Goal: Task Accomplishment & Management: Manage account settings

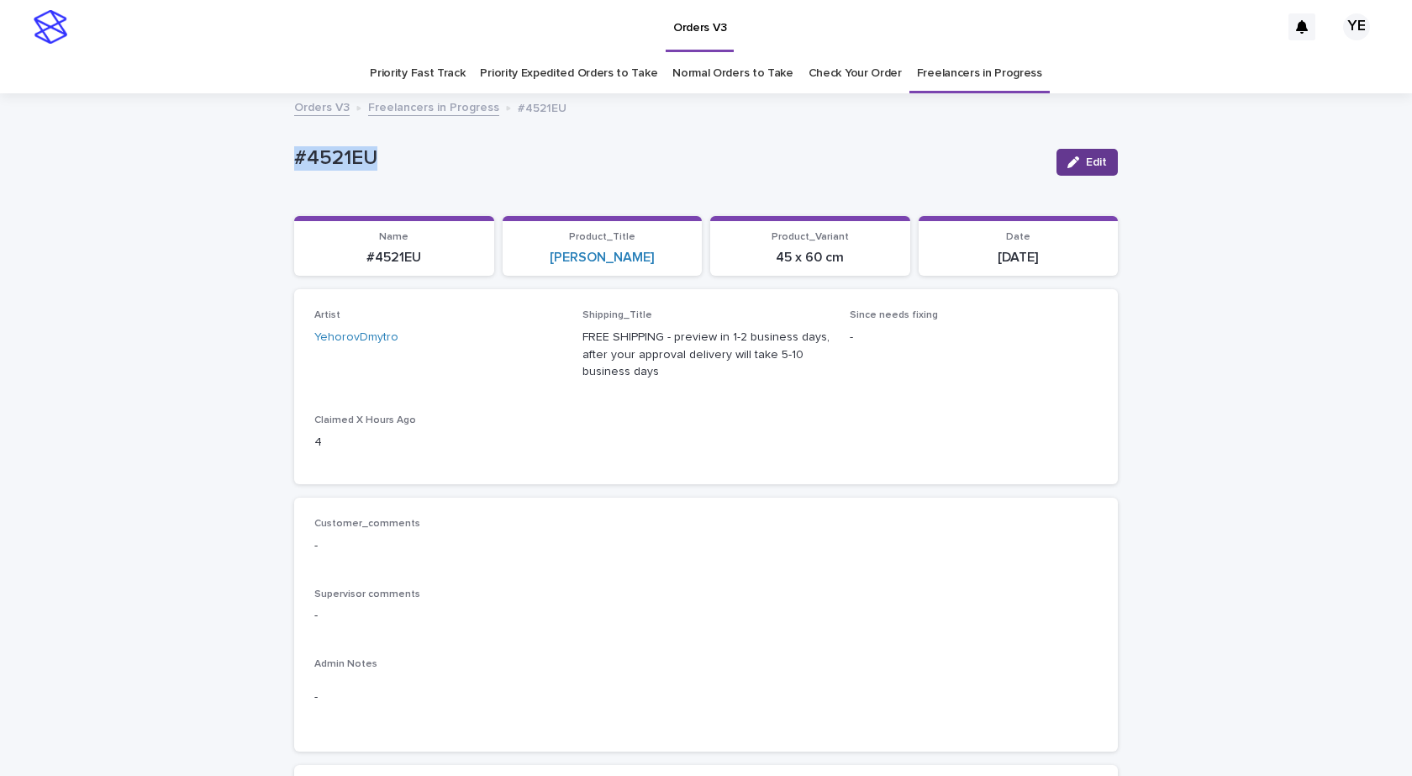
click at [1086, 156] on span "Edit" at bounding box center [1096, 162] width 21 height 12
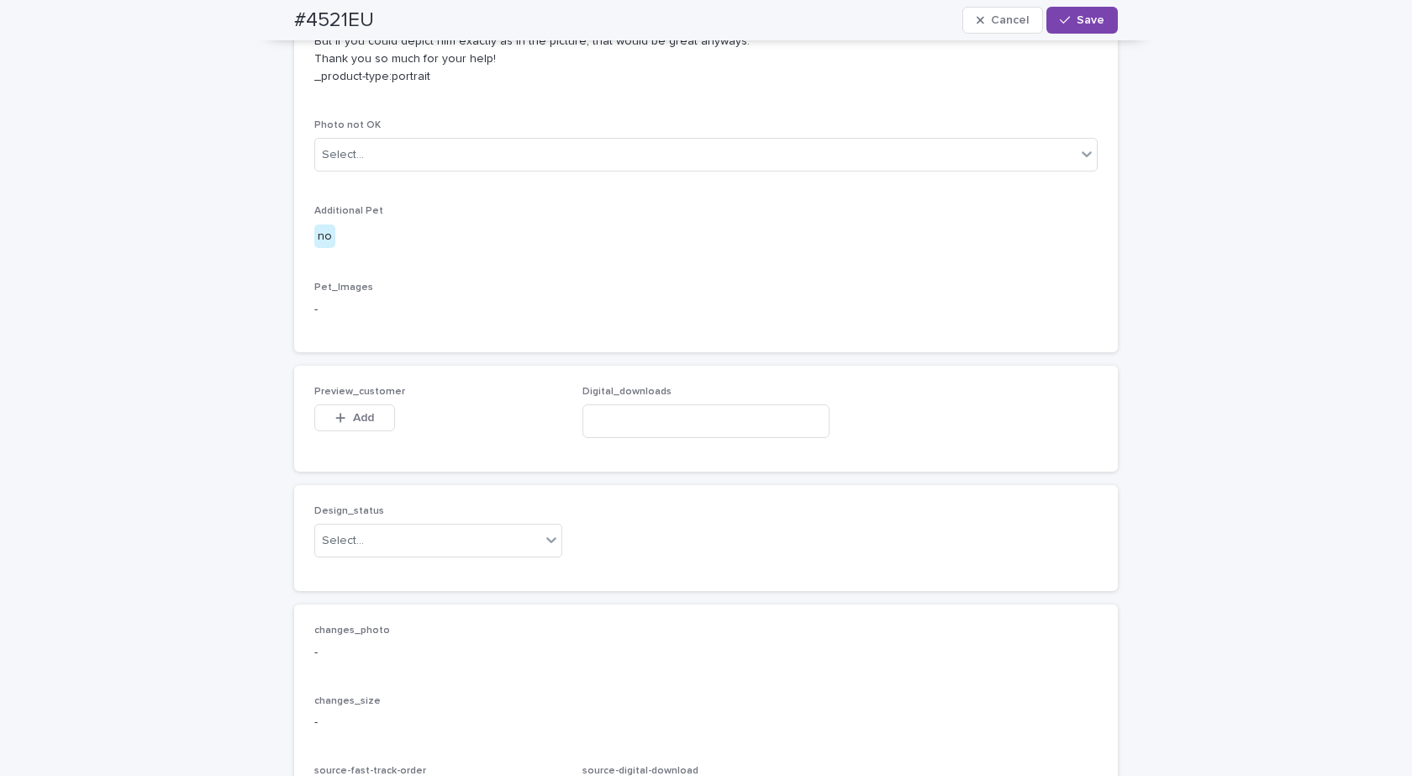
scroll to position [1139, 0]
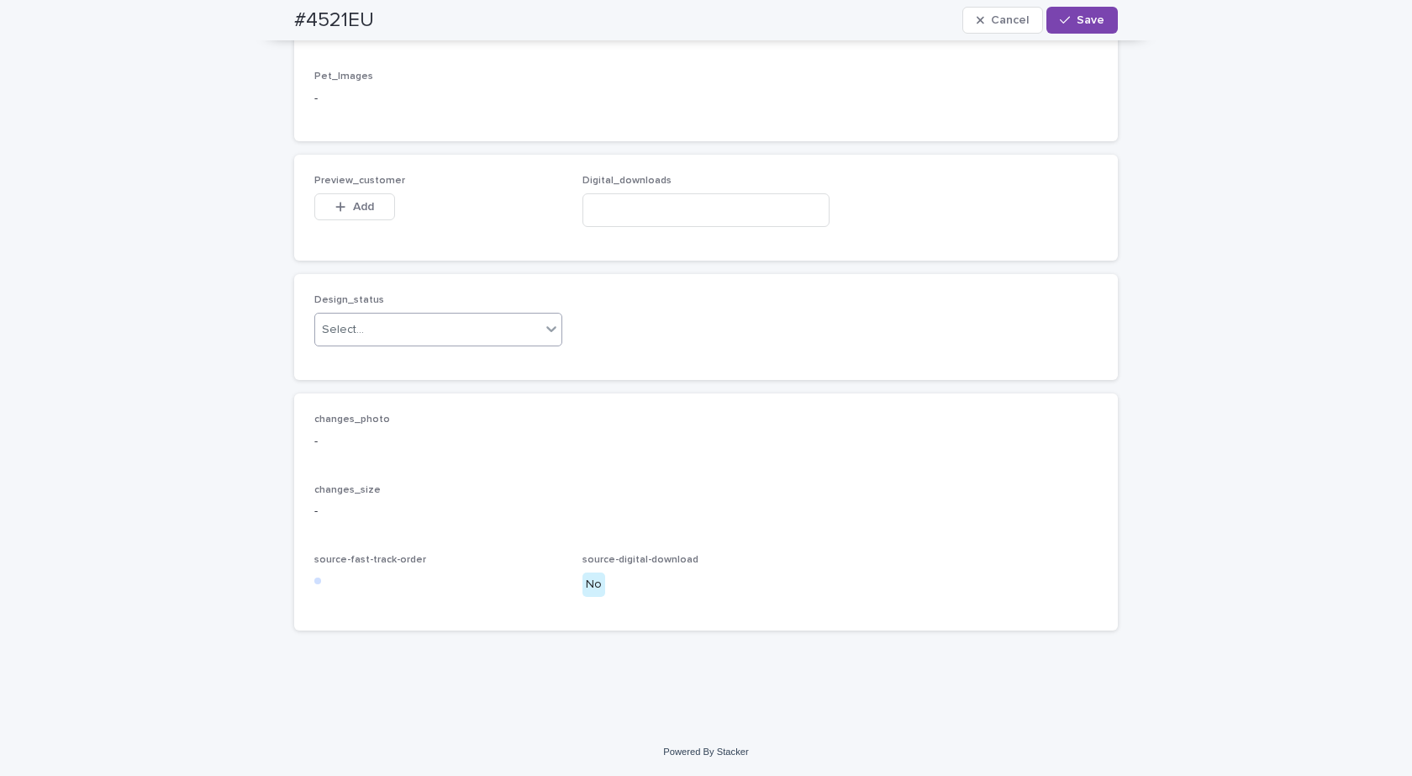
click at [394, 338] on div "Select..." at bounding box center [427, 330] width 225 height 28
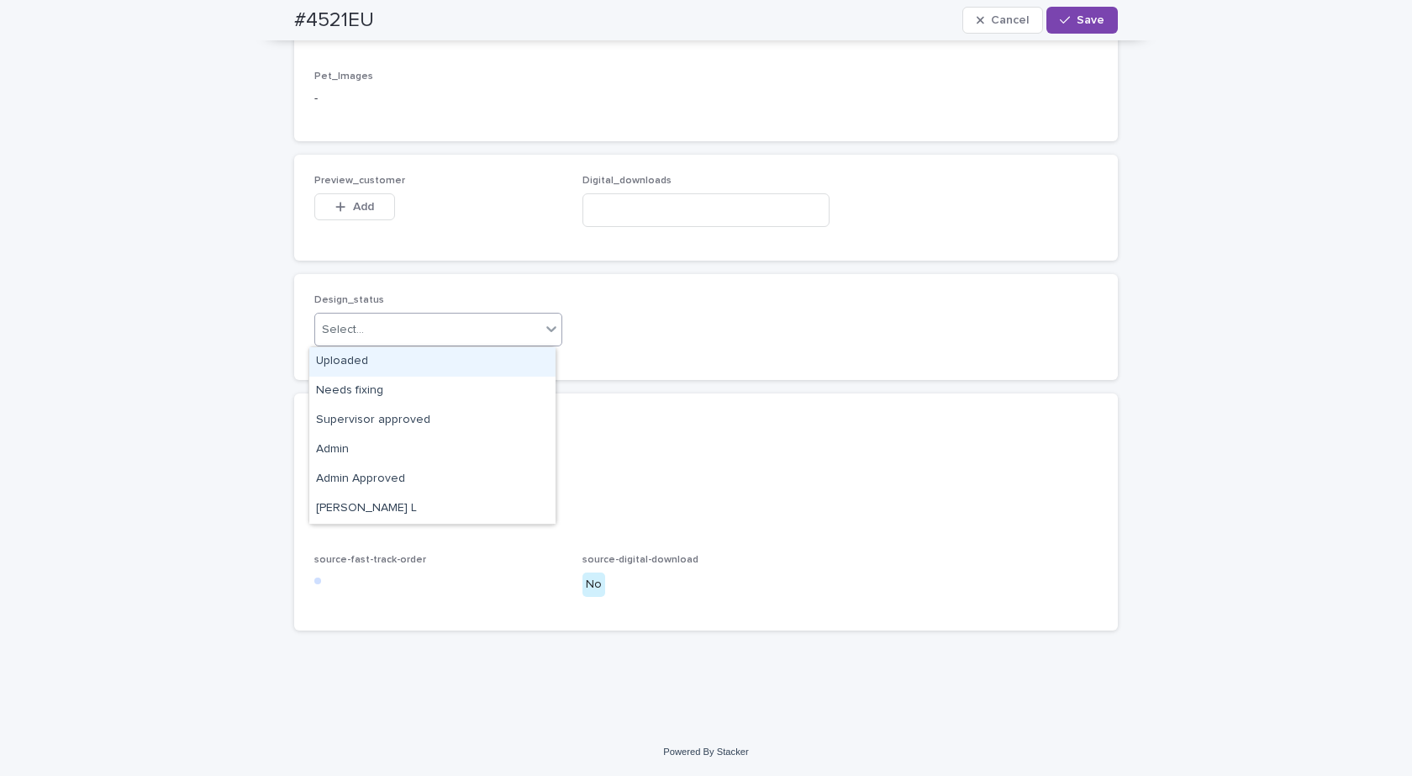
click at [333, 361] on div "Uploaded" at bounding box center [432, 361] width 246 height 29
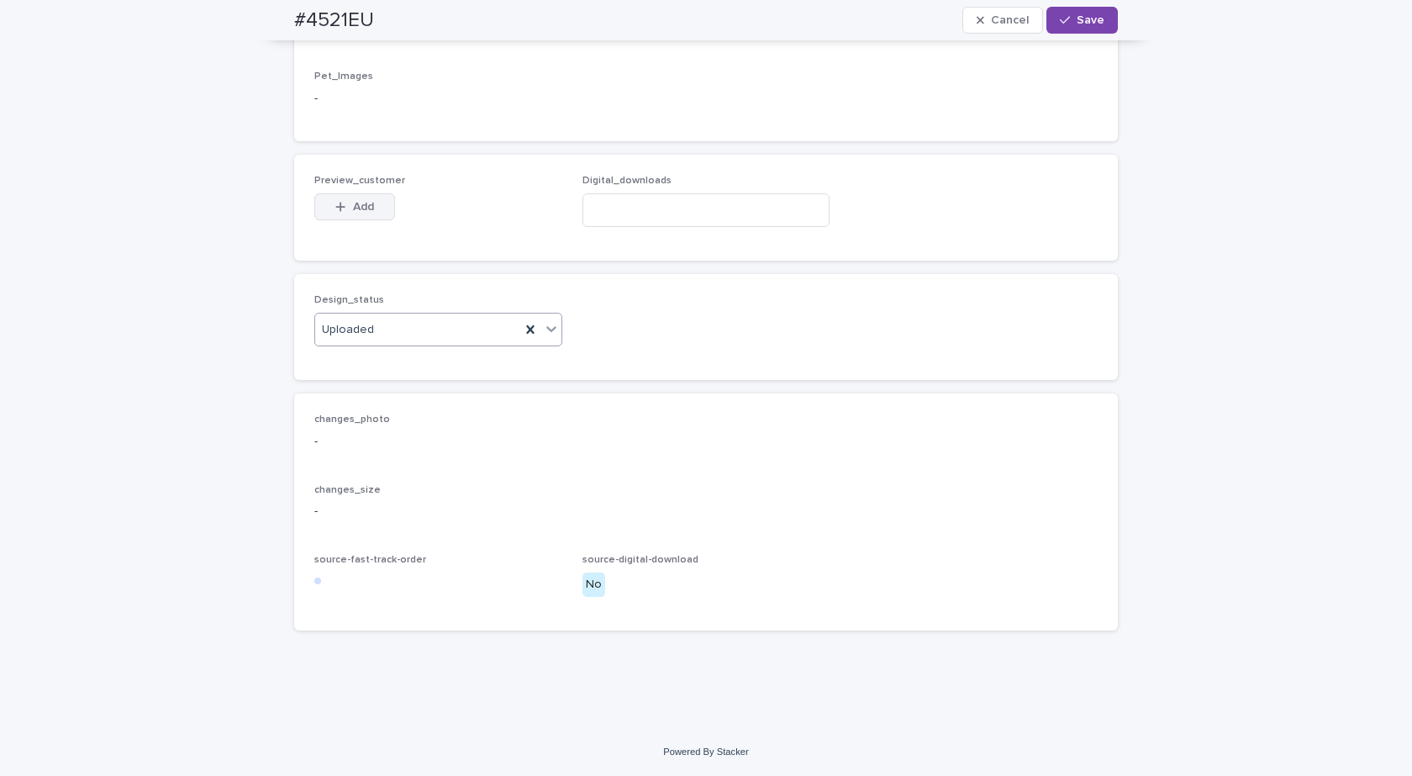
click at [335, 203] on icon "button" at bounding box center [340, 207] width 10 height 12
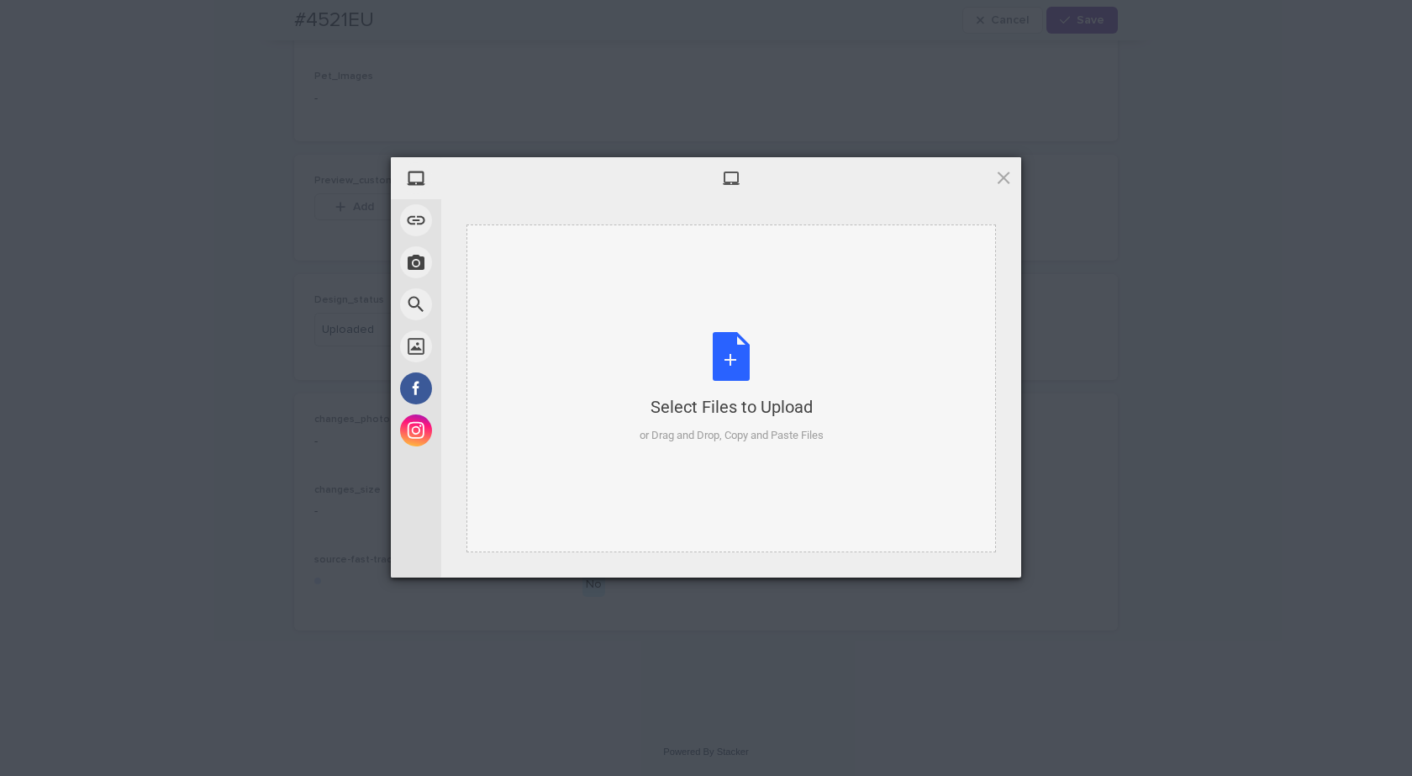
click at [709, 350] on div "Select Files to Upload or Drag and Drop, Copy and Paste Files" at bounding box center [732, 388] width 184 height 112
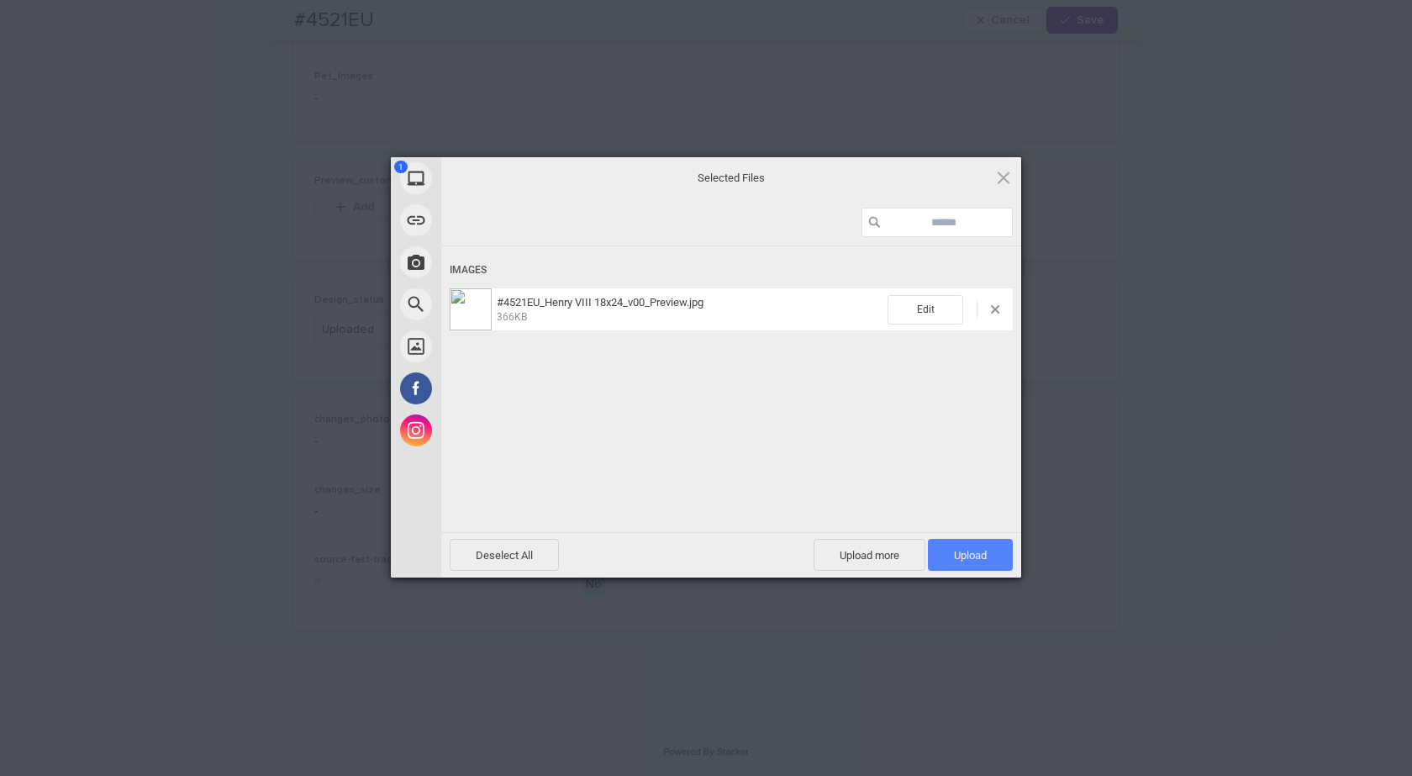
click at [983, 545] on span "Upload 1" at bounding box center [970, 555] width 85 height 32
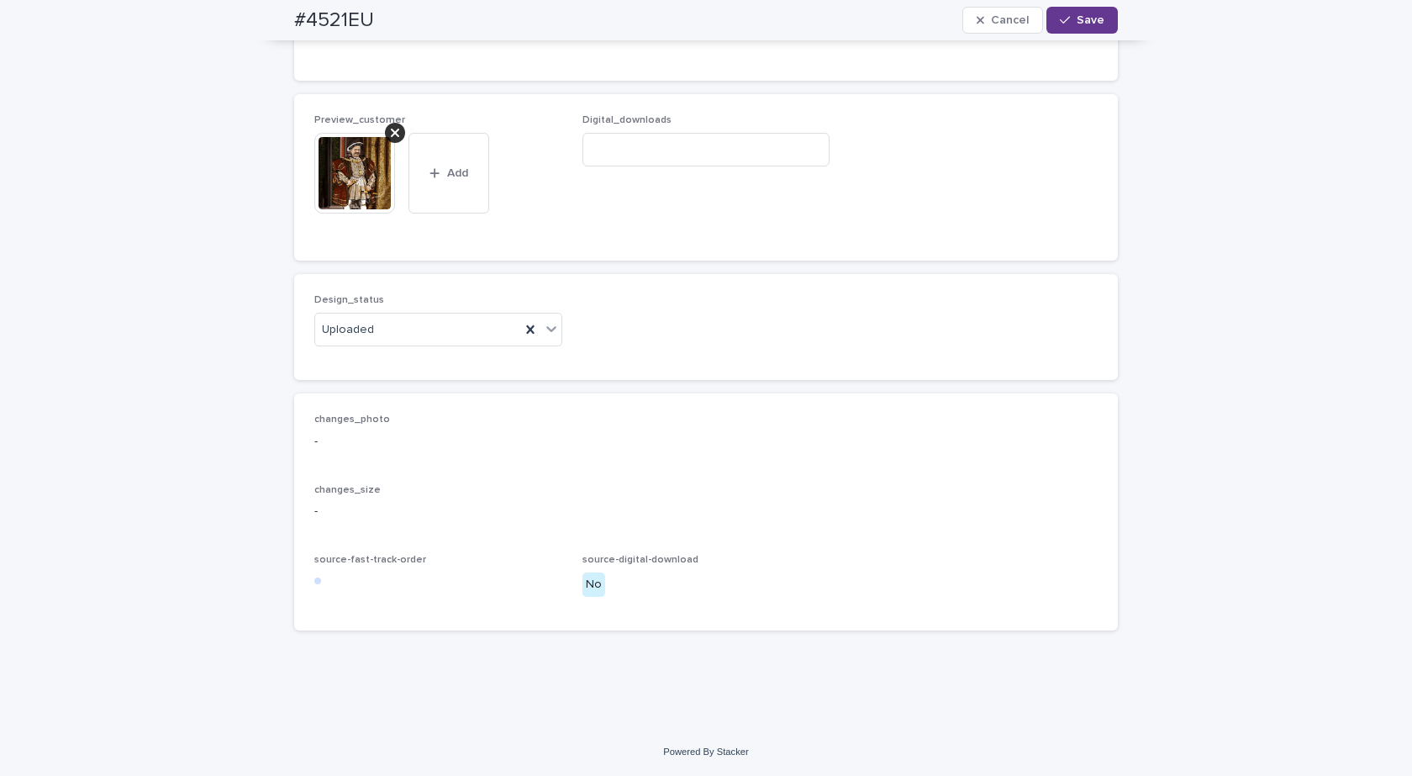
click at [1080, 15] on span "Save" at bounding box center [1091, 20] width 28 height 12
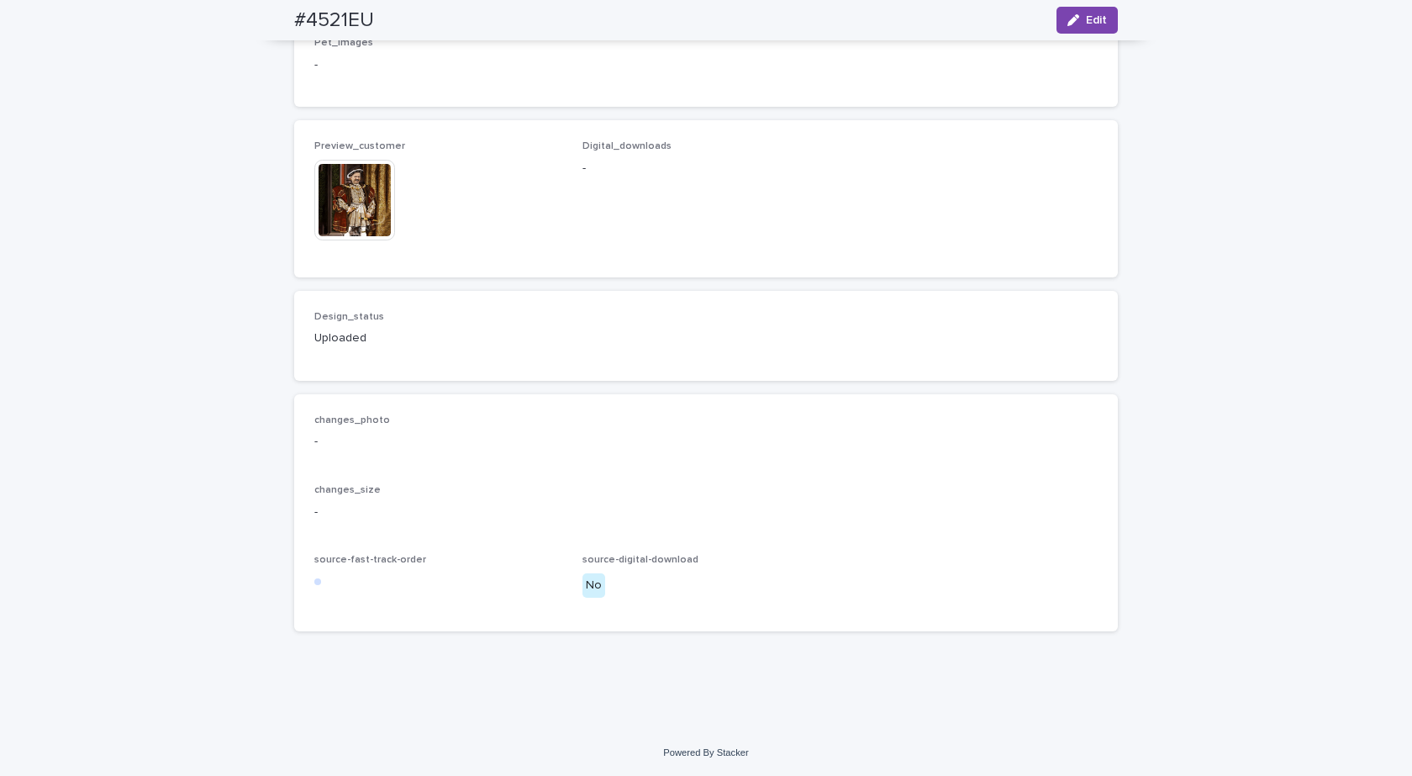
click at [354, 240] on img at bounding box center [354, 200] width 81 height 81
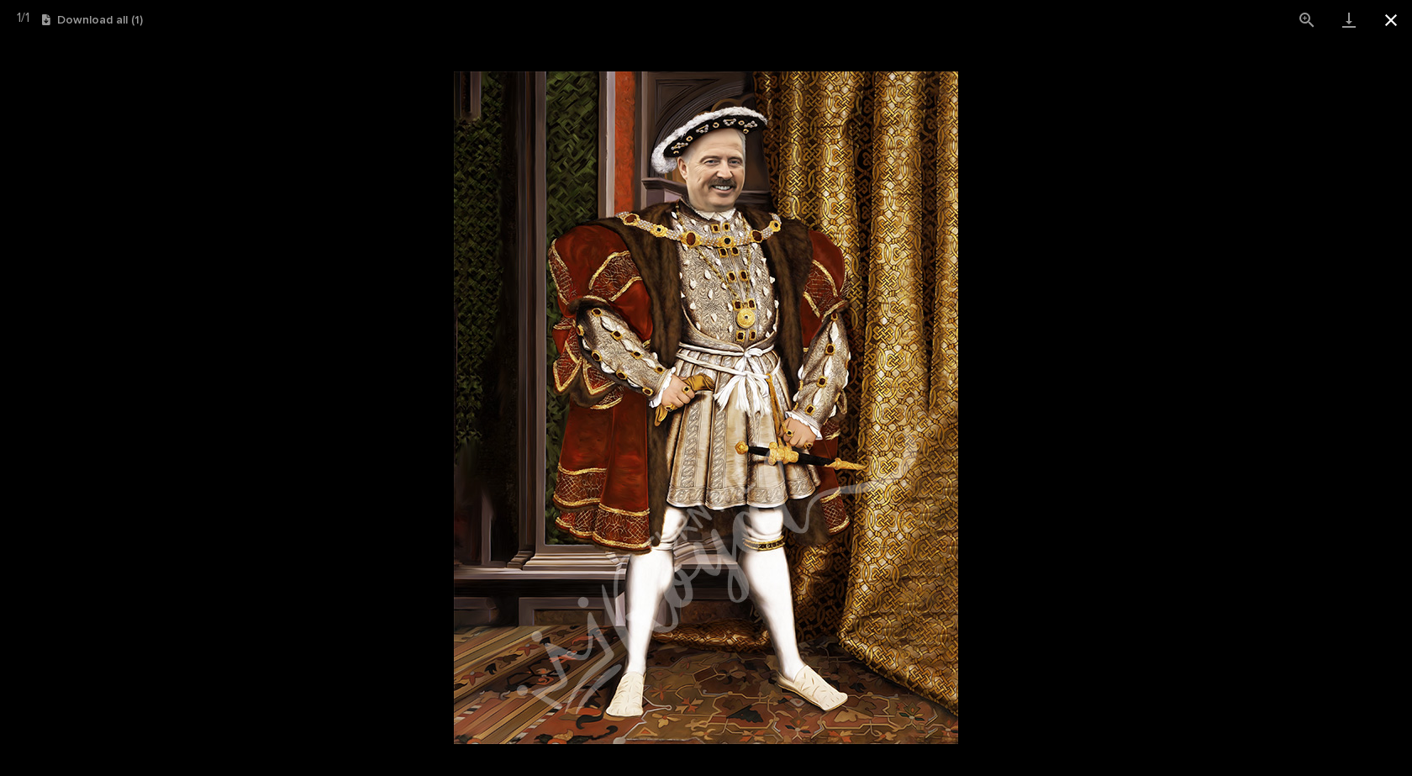
click at [1388, 26] on button "Close gallery" at bounding box center [1391, 20] width 42 height 40
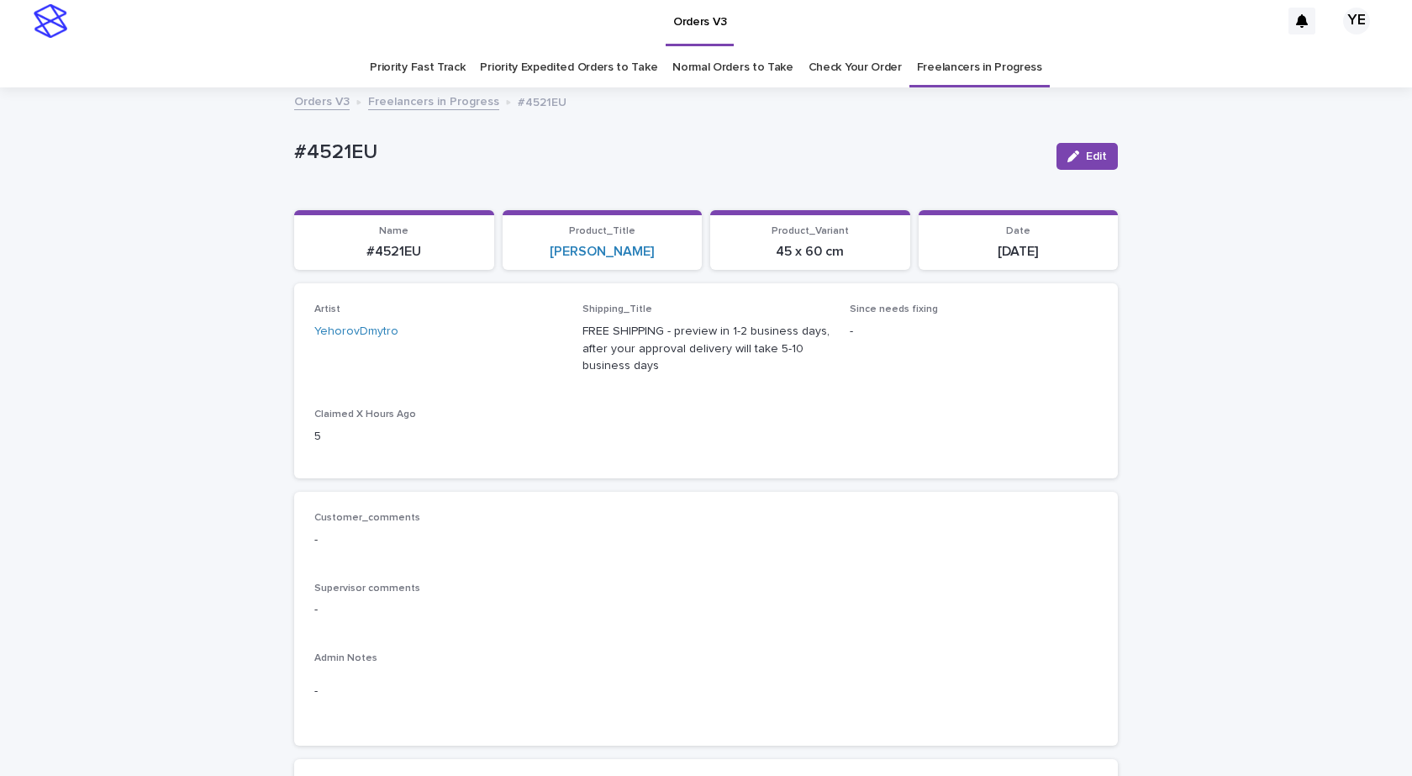
scroll to position [0, 0]
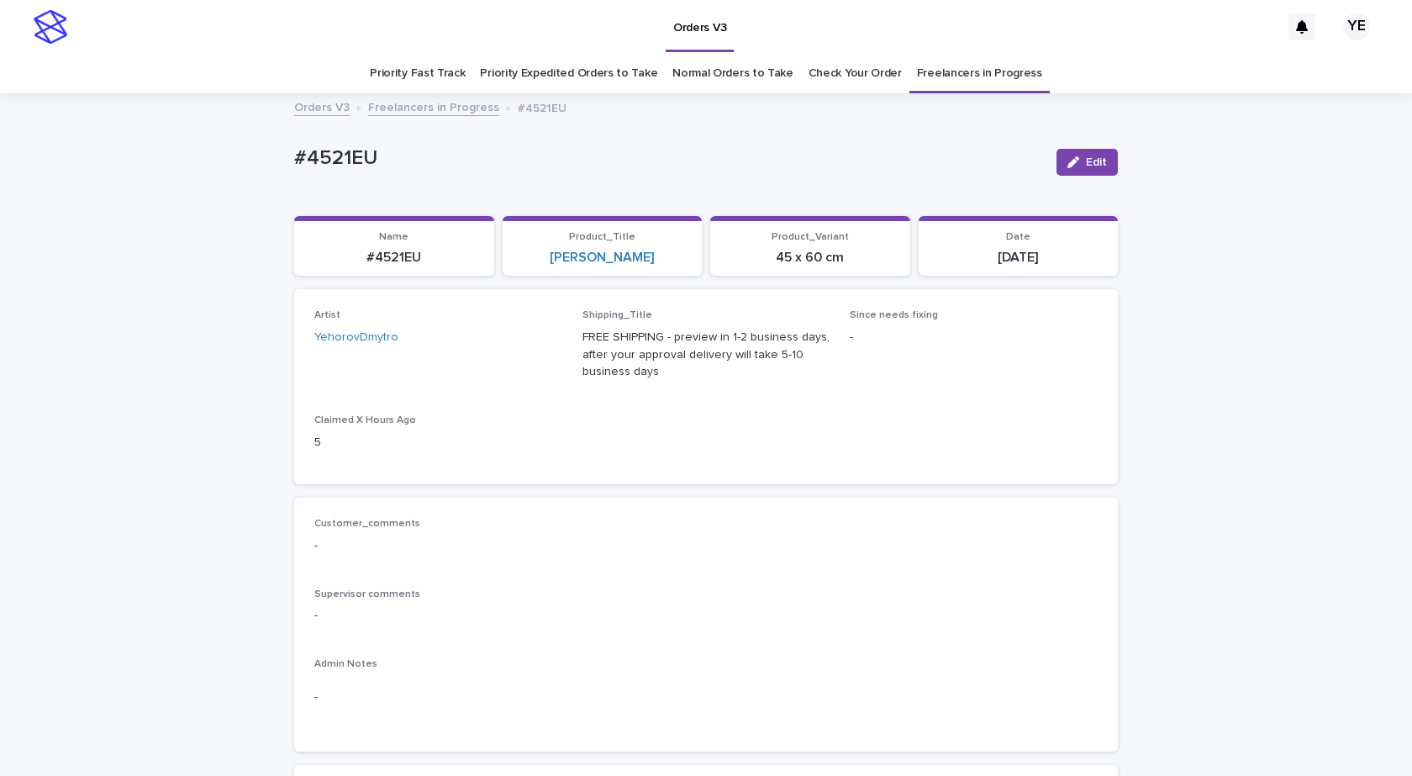
click at [412, 103] on link "Freelancers in Progress" at bounding box center [433, 106] width 131 height 19
